Goal: Information Seeking & Learning: Learn about a topic

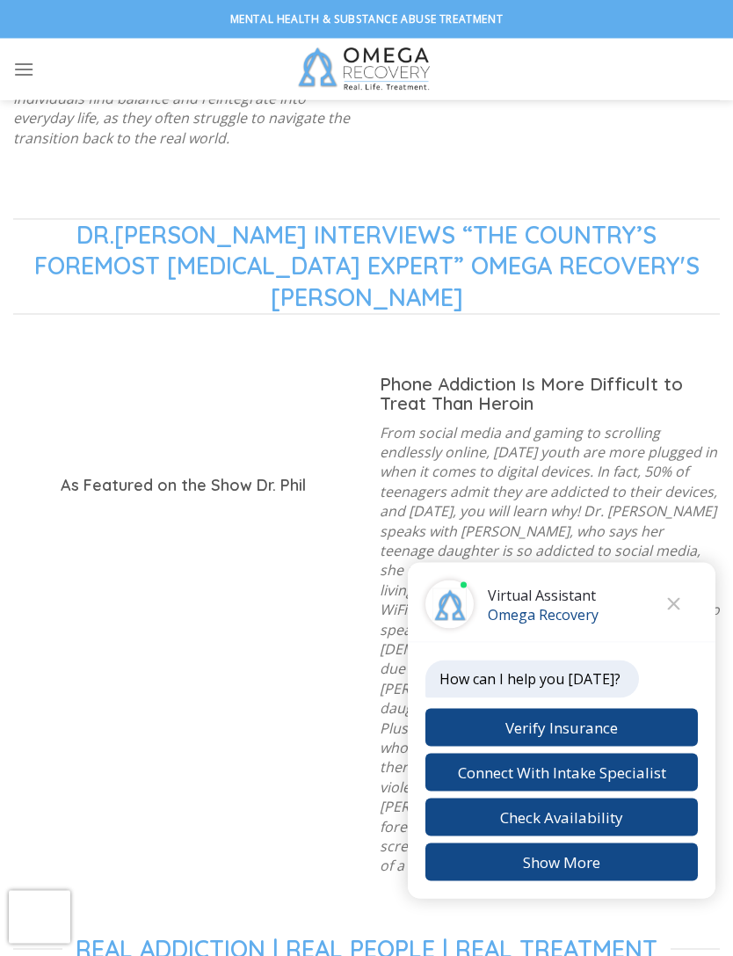
scroll to position [1662, 0]
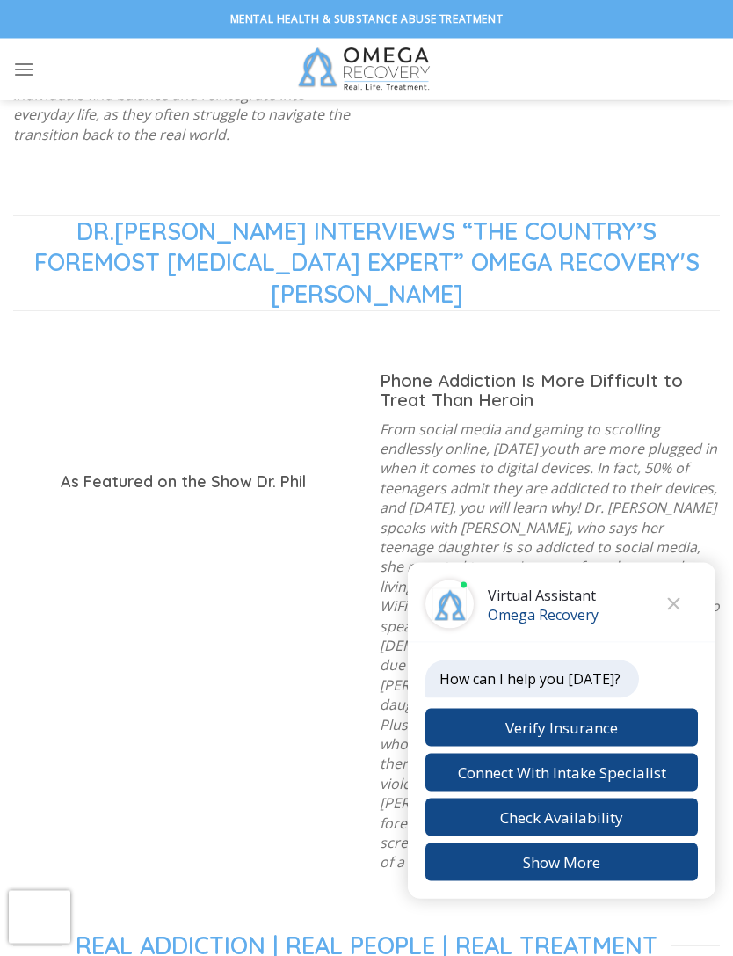
click at [681, 629] on button "Close chat" at bounding box center [674, 604] width 48 height 48
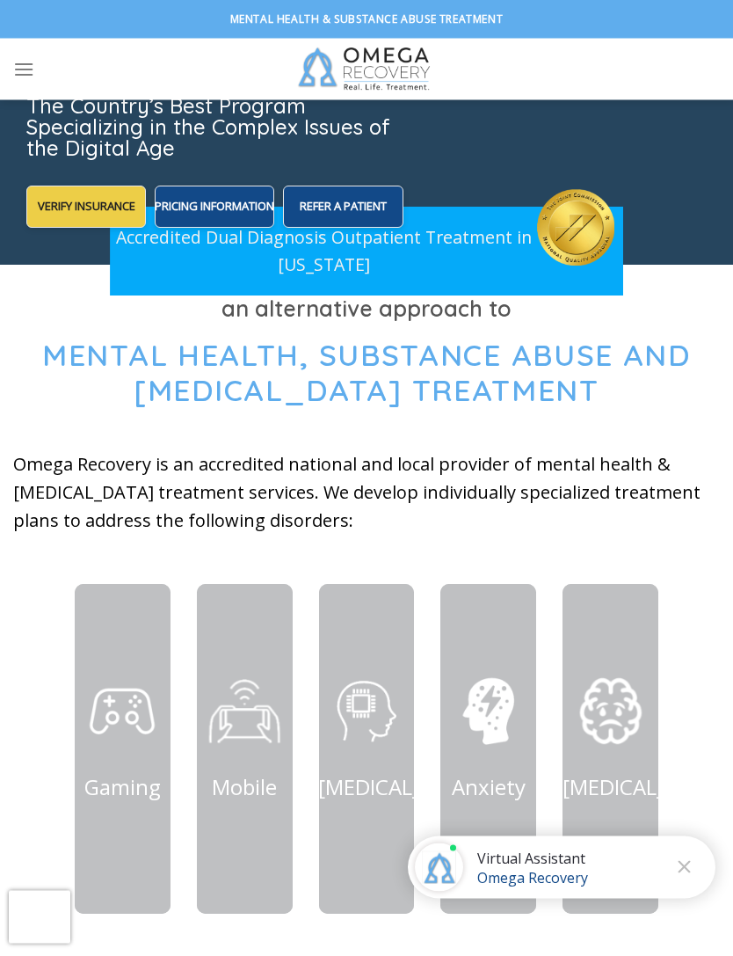
scroll to position [0, 0]
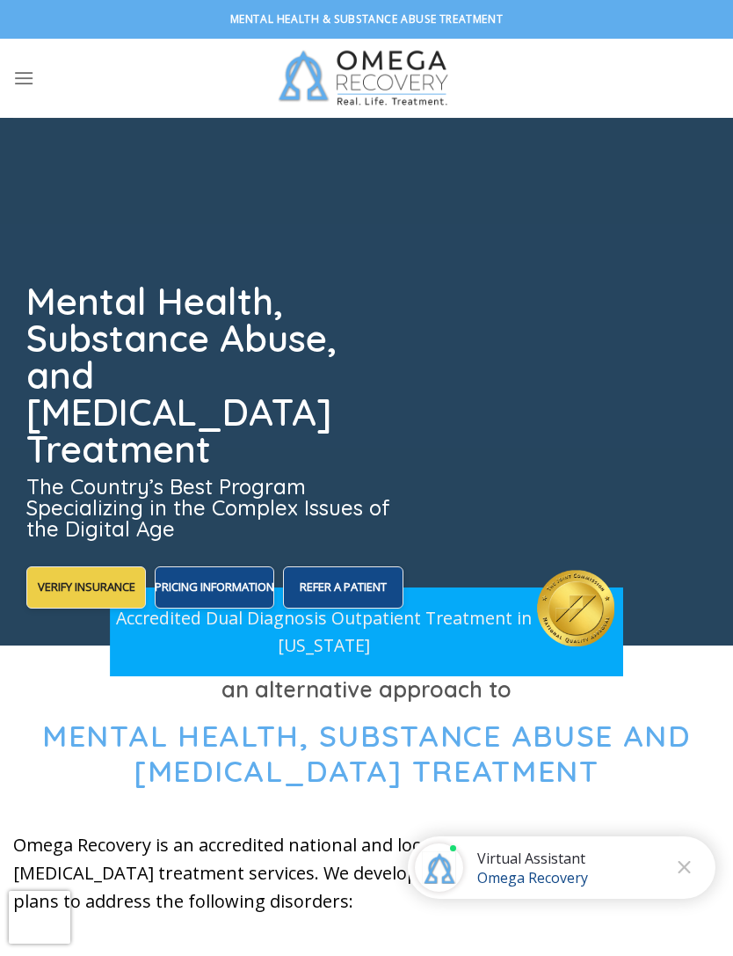
click at [33, 78] on icon "Menu" at bounding box center [23, 78] width 21 height 26
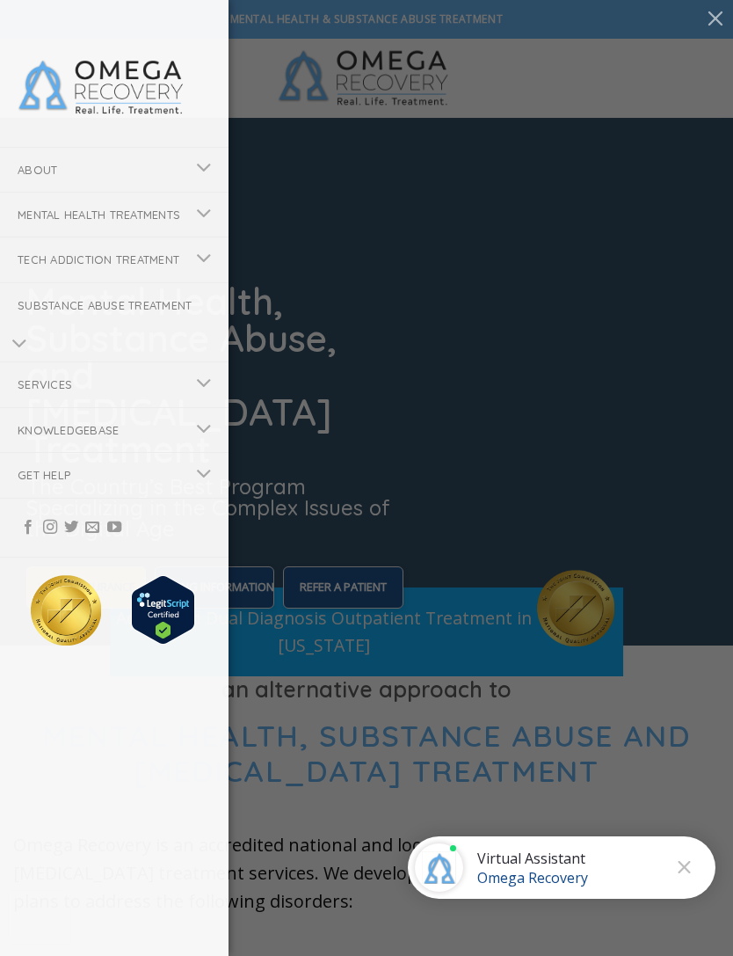
click at [70, 219] on link "Mental Health Treatments" at bounding box center [92, 215] width 185 height 44
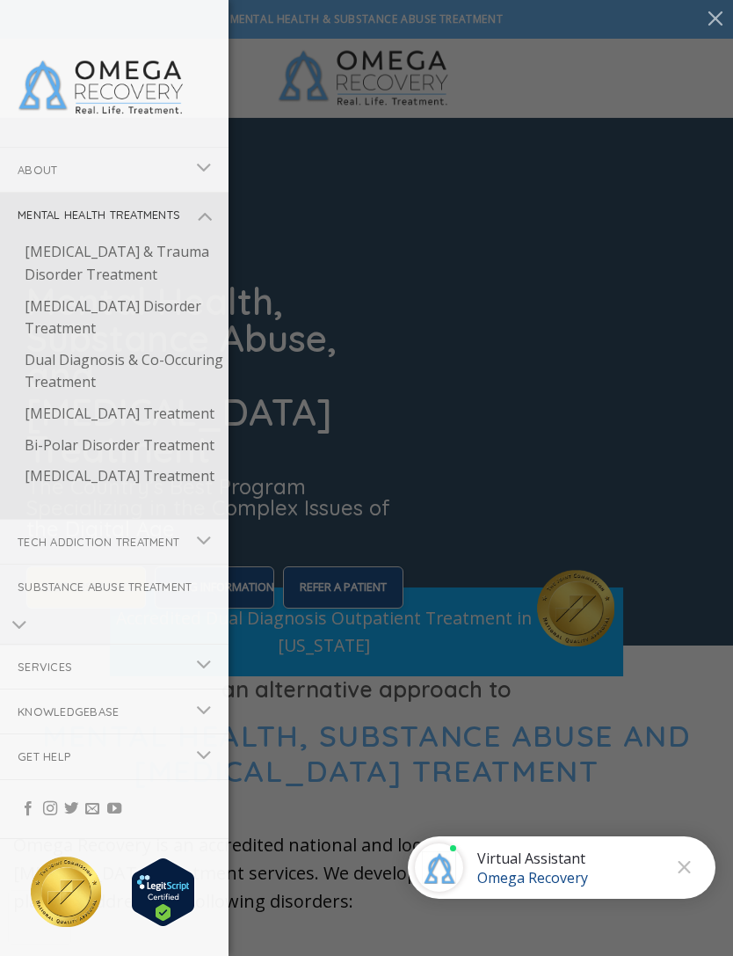
click at [66, 283] on link "[MEDICAL_DATA] & Trauma Disorder Treatment" at bounding box center [118, 264] width 222 height 54
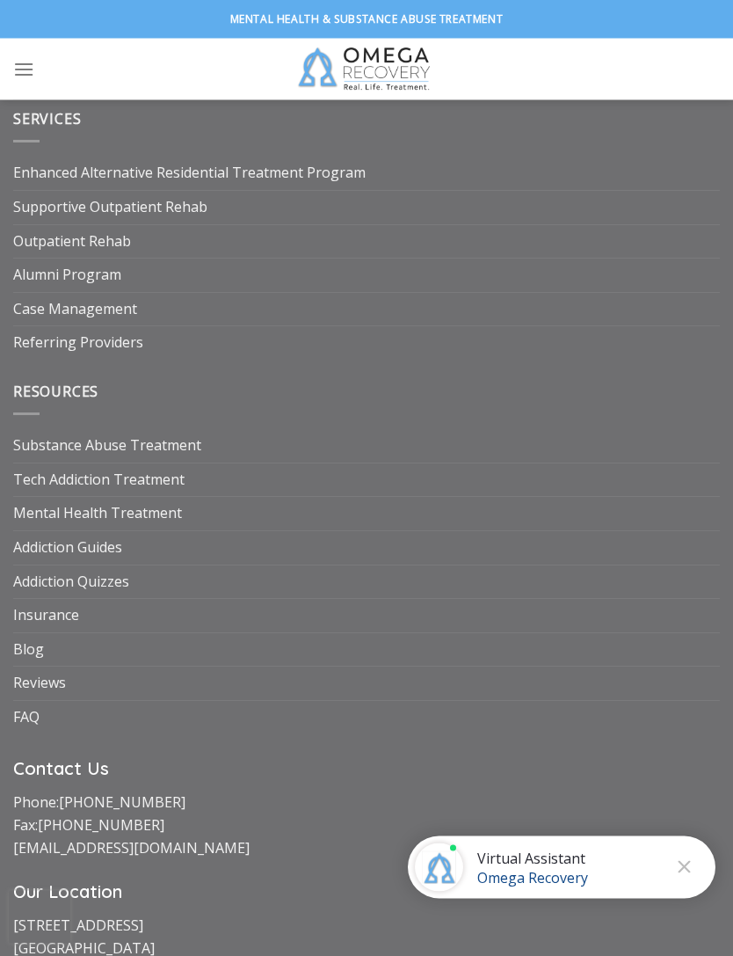
scroll to position [7597, 0]
click at [27, 700] on link "FAQ" at bounding box center [26, 716] width 26 height 33
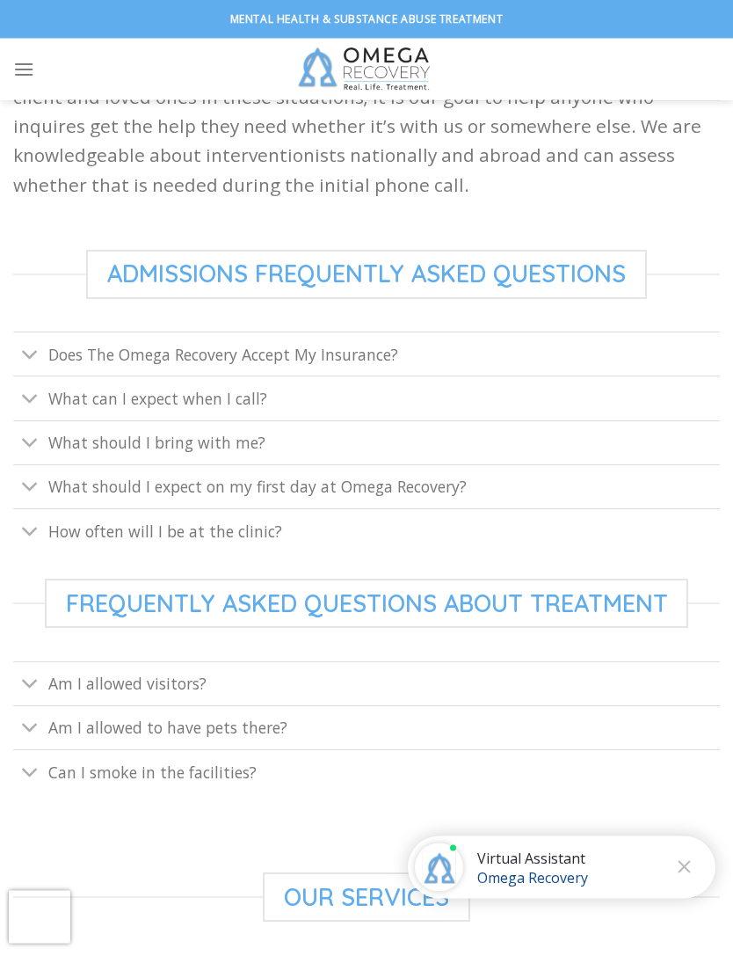
scroll to position [619, 0]
click at [87, 358] on span "Does The Omega Recovery Accept My Insurance?" at bounding box center [223, 353] width 350 height 21
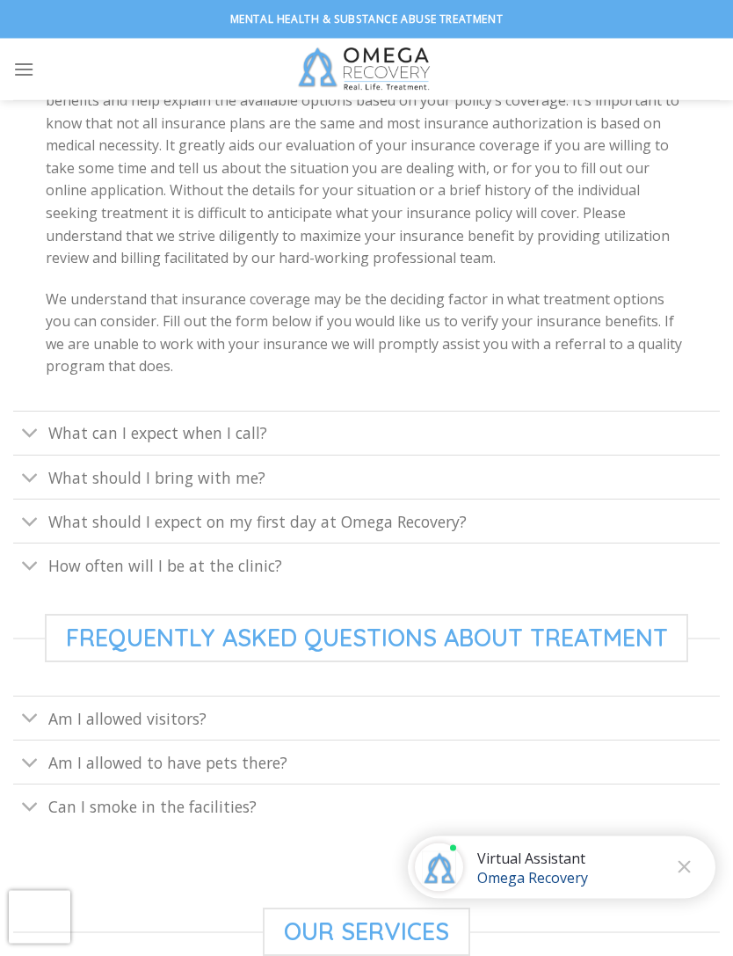
scroll to position [948, 0]
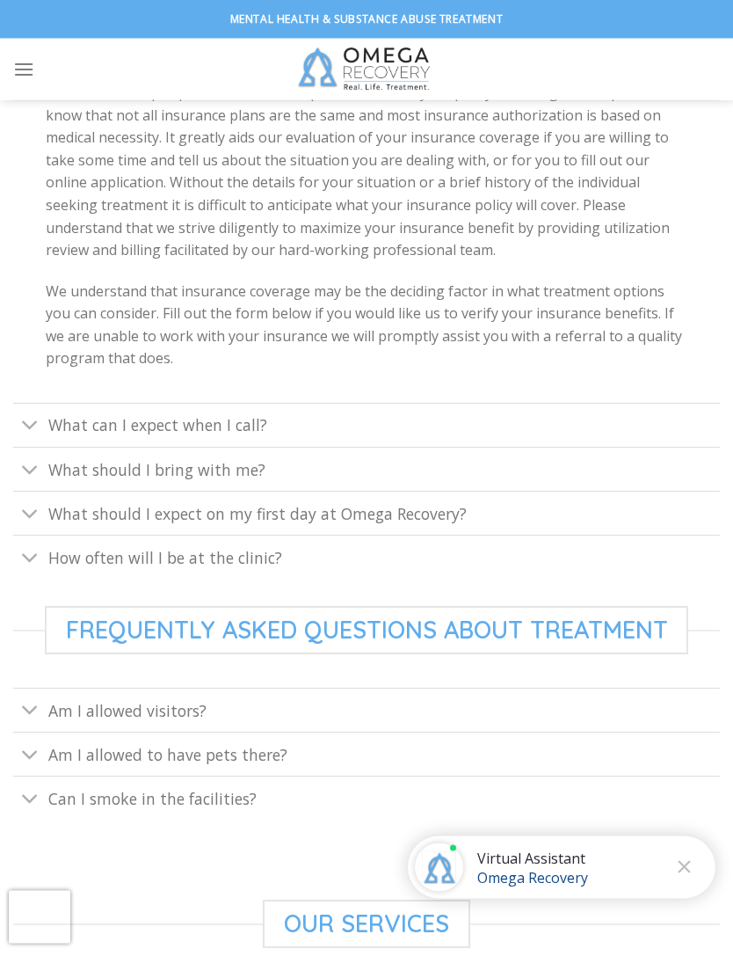
click at [43, 747] on button "Toggle" at bounding box center [30, 757] width 34 height 38
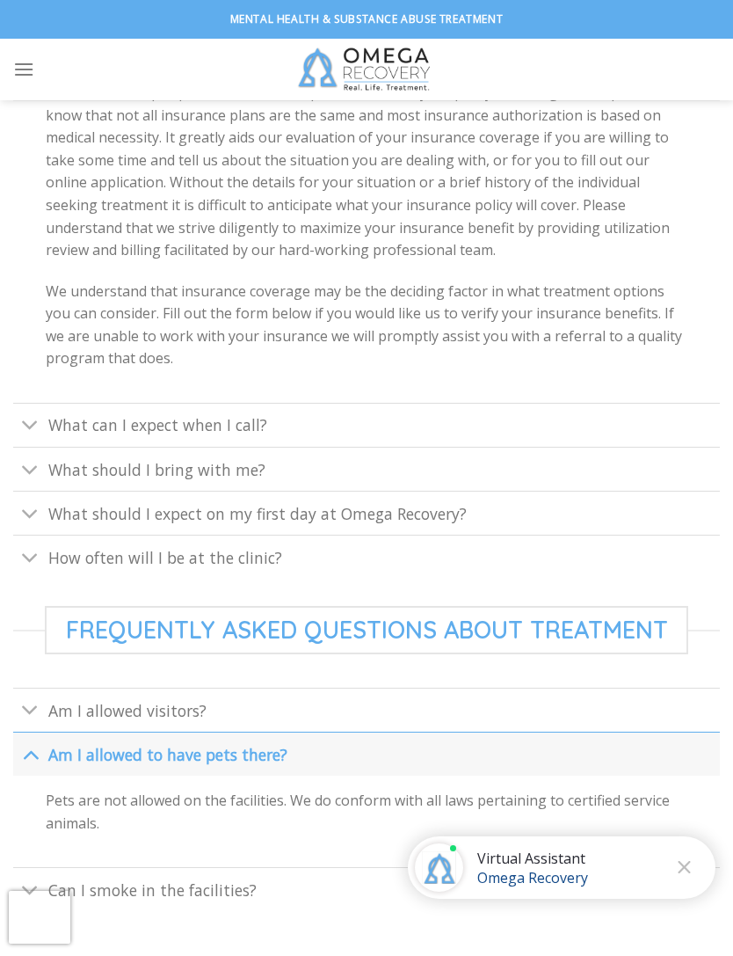
click at [58, 700] on span "Am I allowed visitors?" at bounding box center [127, 710] width 158 height 21
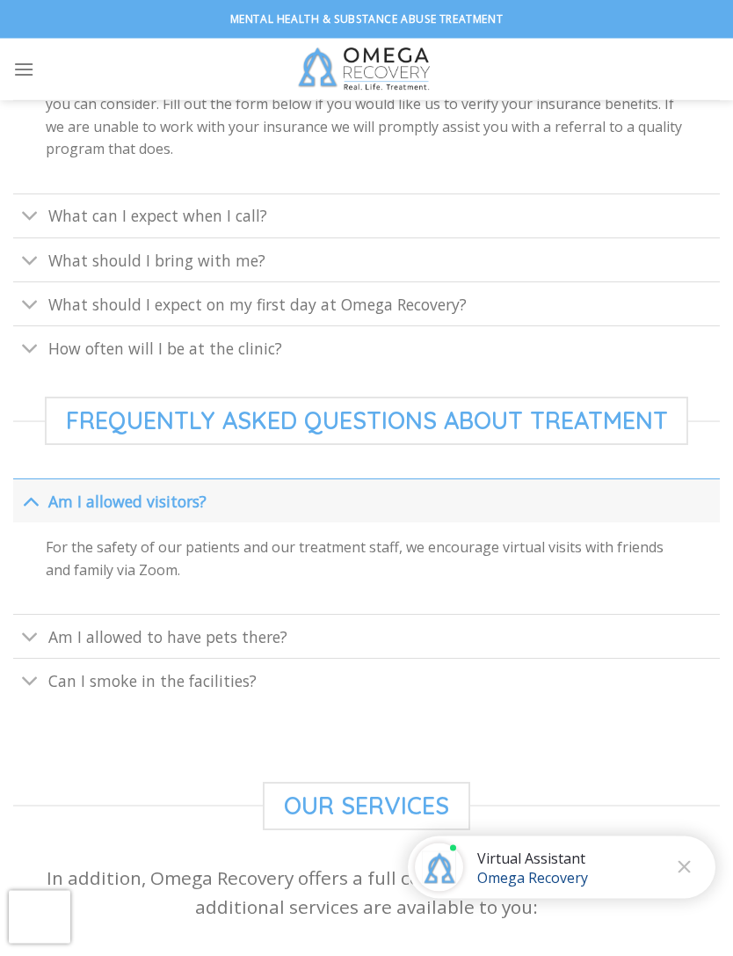
scroll to position [1159, 0]
click at [64, 676] on span "Can I smoke in the facilities?" at bounding box center [152, 679] width 208 height 21
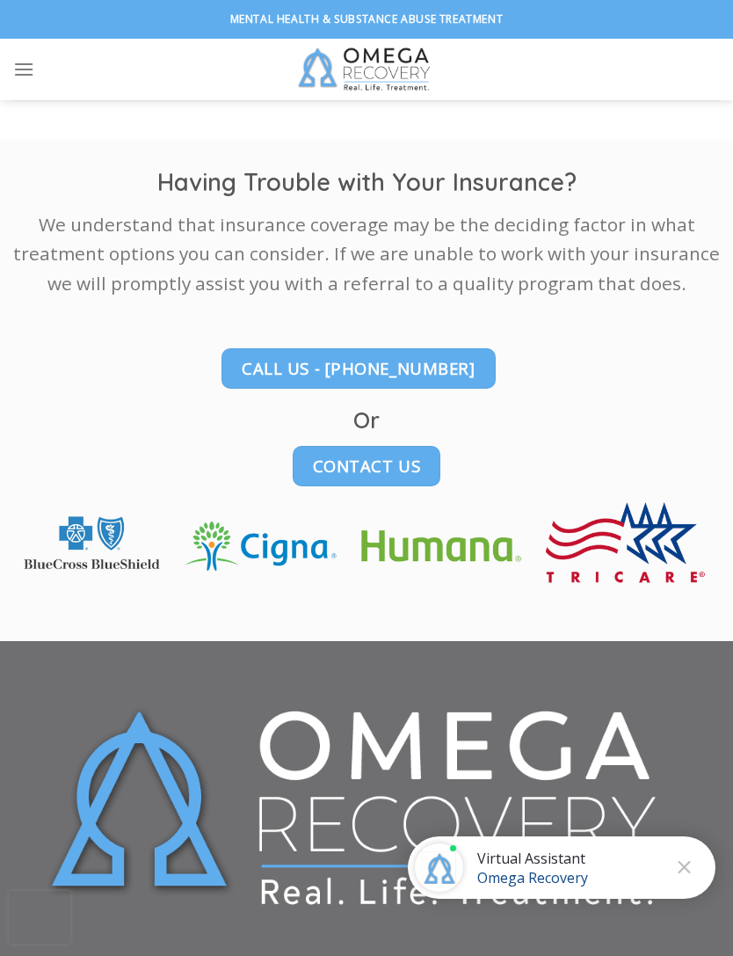
scroll to position [2764, 0]
